Goal: Information Seeking & Learning: Understand process/instructions

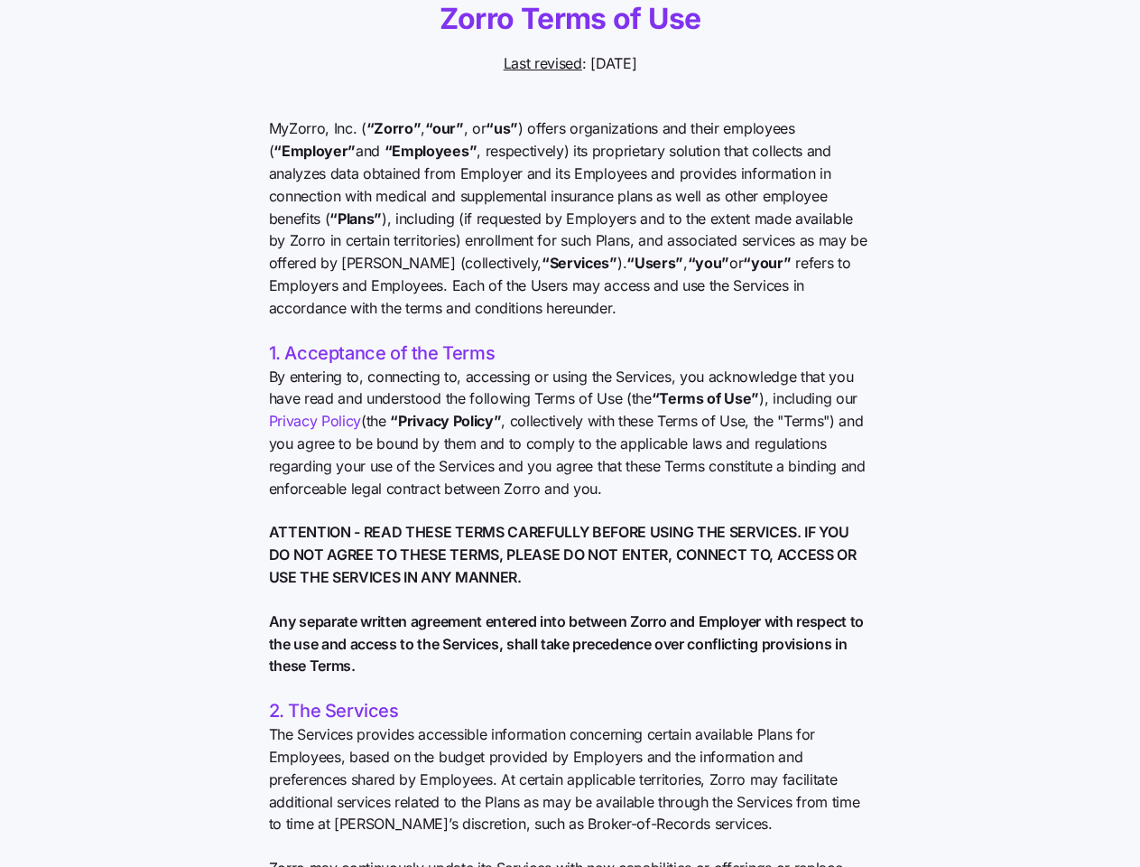
click at [570, 433] on span "By entering to, connecting to, accessing or using the Services, you acknowledge…" at bounding box center [570, 433] width 603 height 135
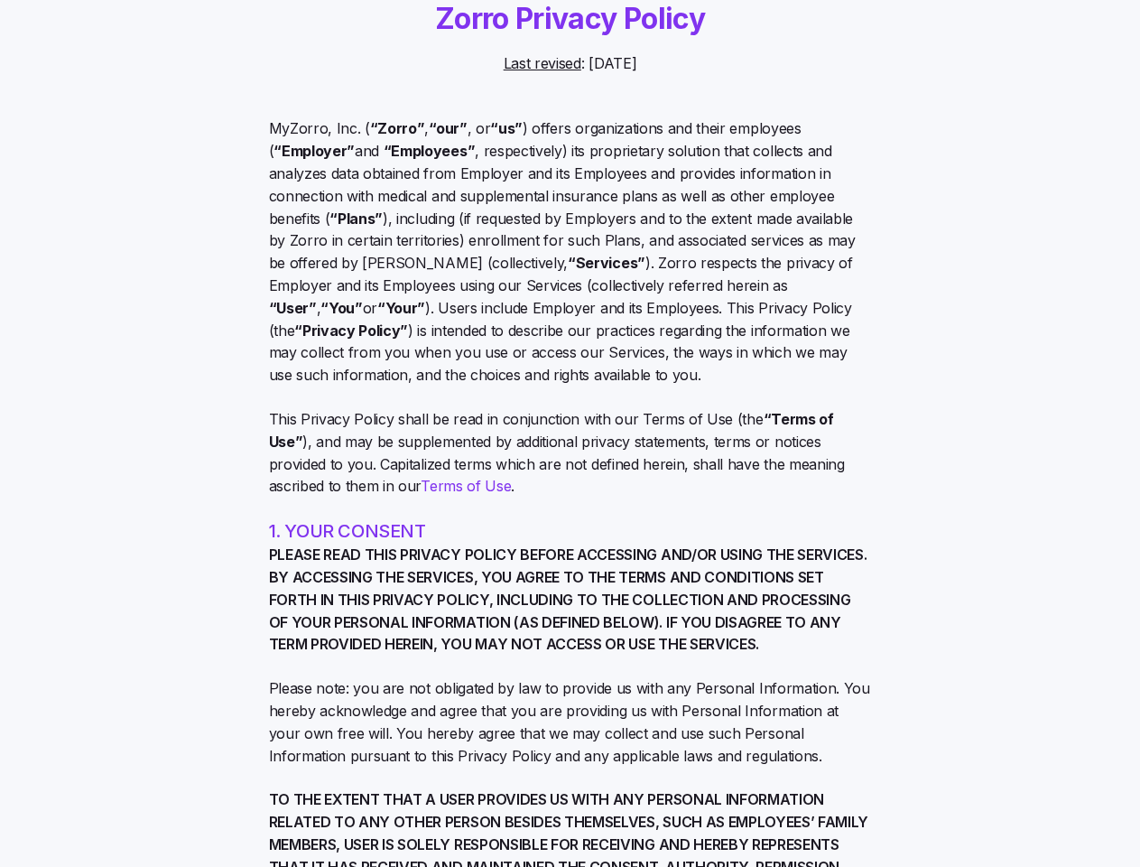
click at [570, 433] on span "This Privacy Policy shall be read in conjunction with our Terms of Use (the “Te…" at bounding box center [570, 452] width 603 height 89
